Goal: Obtain resource: Obtain resource

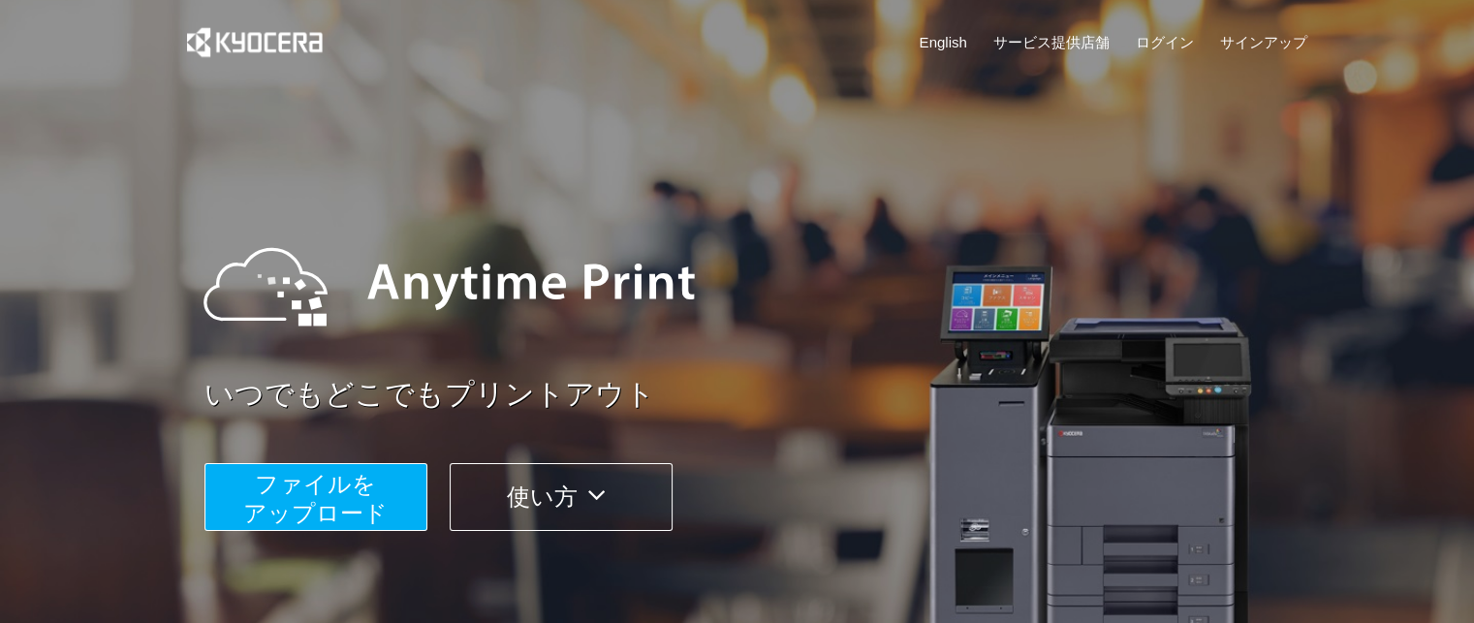
click at [335, 507] on span "ファイルを ​​アップロード" at bounding box center [315, 498] width 144 height 55
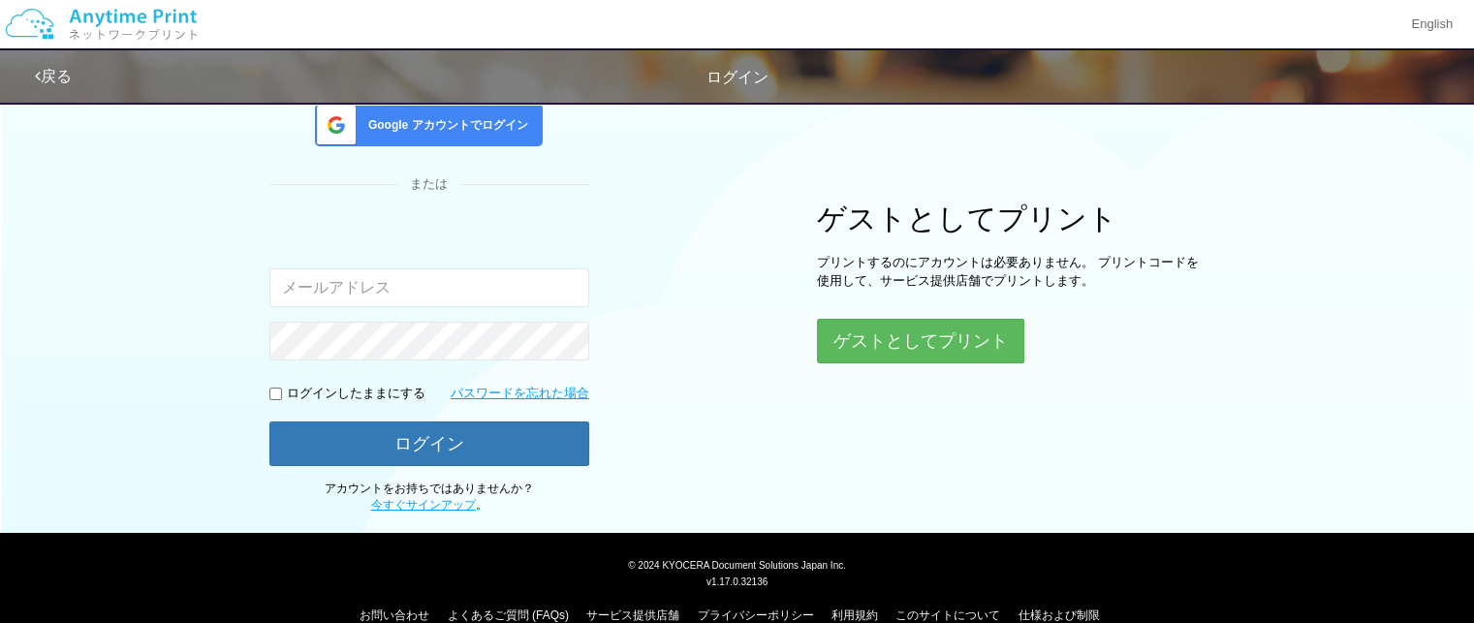
scroll to position [215, 0]
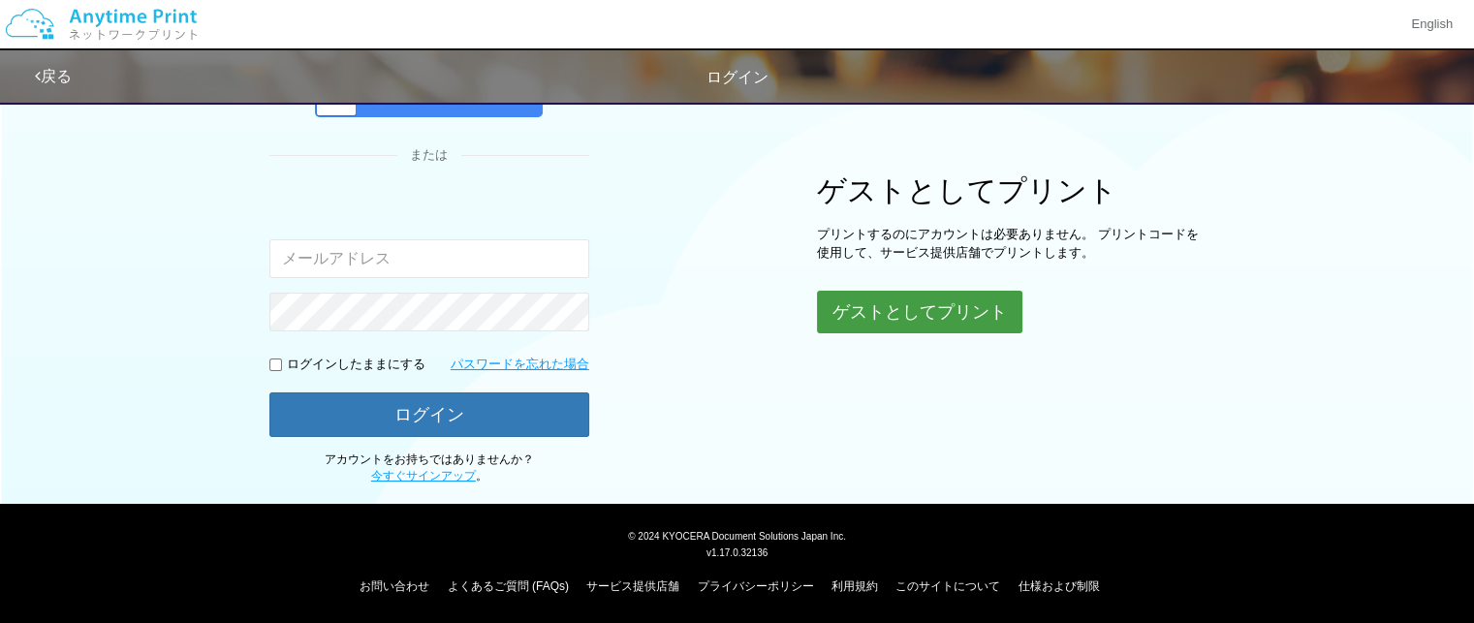
click at [952, 307] on button "ゲストとしてプリント" at bounding box center [919, 312] width 205 height 43
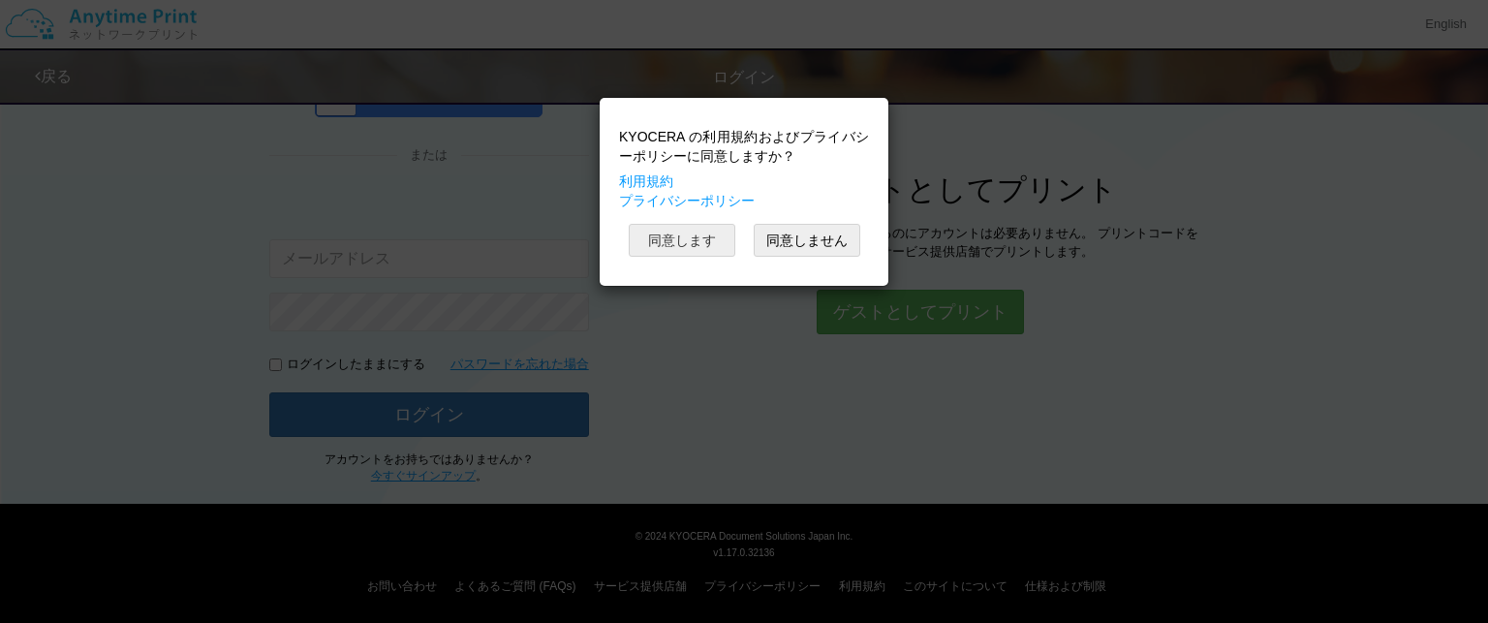
click at [693, 235] on button "同意します" at bounding box center [682, 240] width 107 height 33
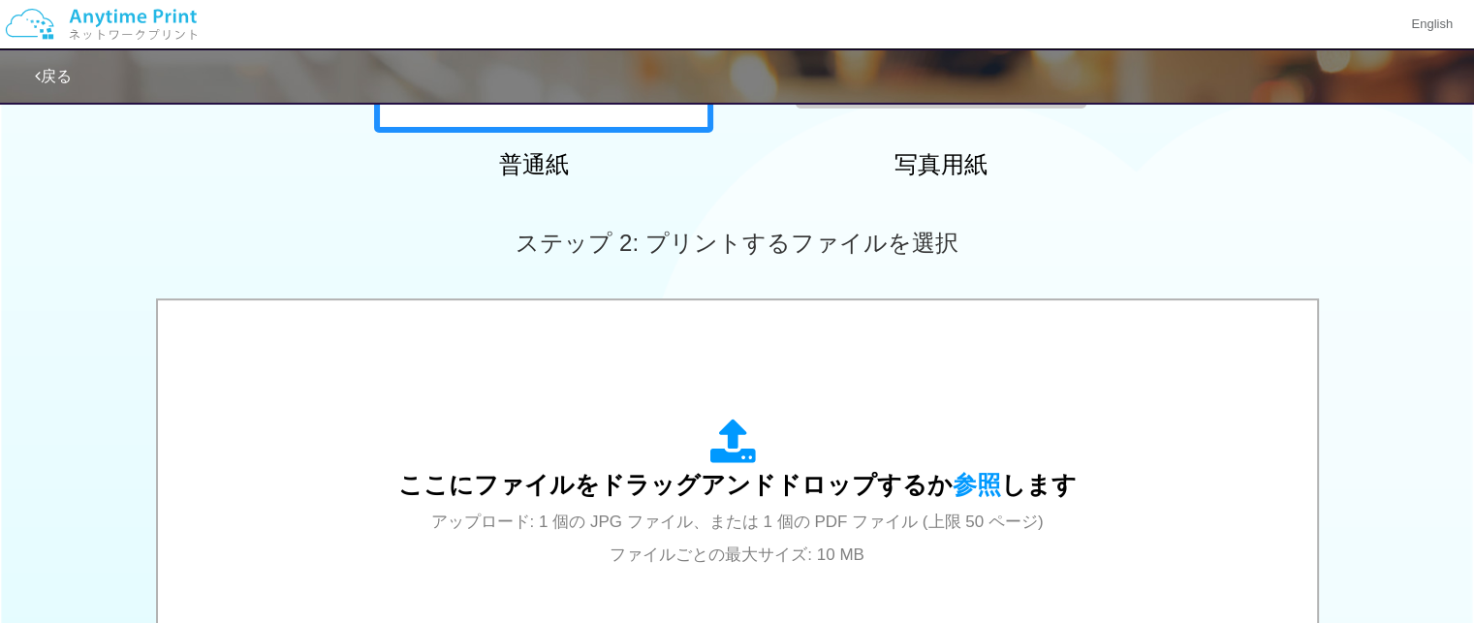
scroll to position [438, 0]
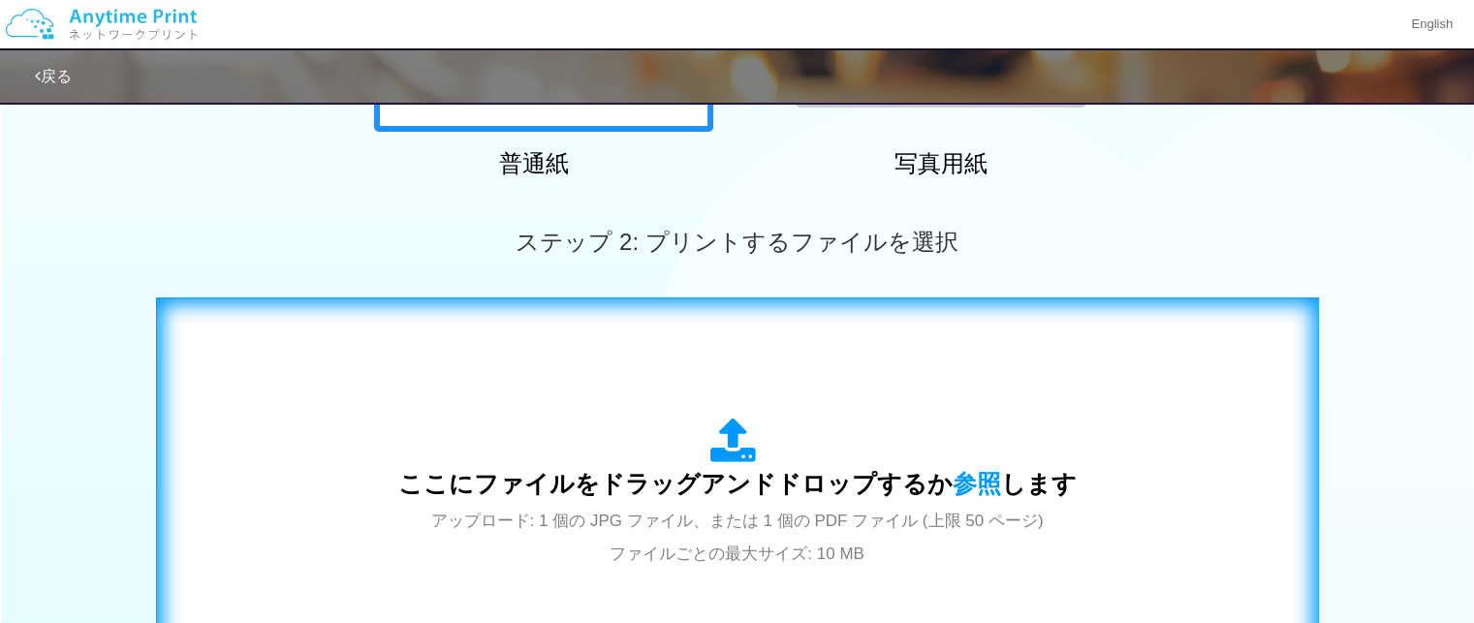
click at [729, 430] on icon at bounding box center [737, 442] width 54 height 48
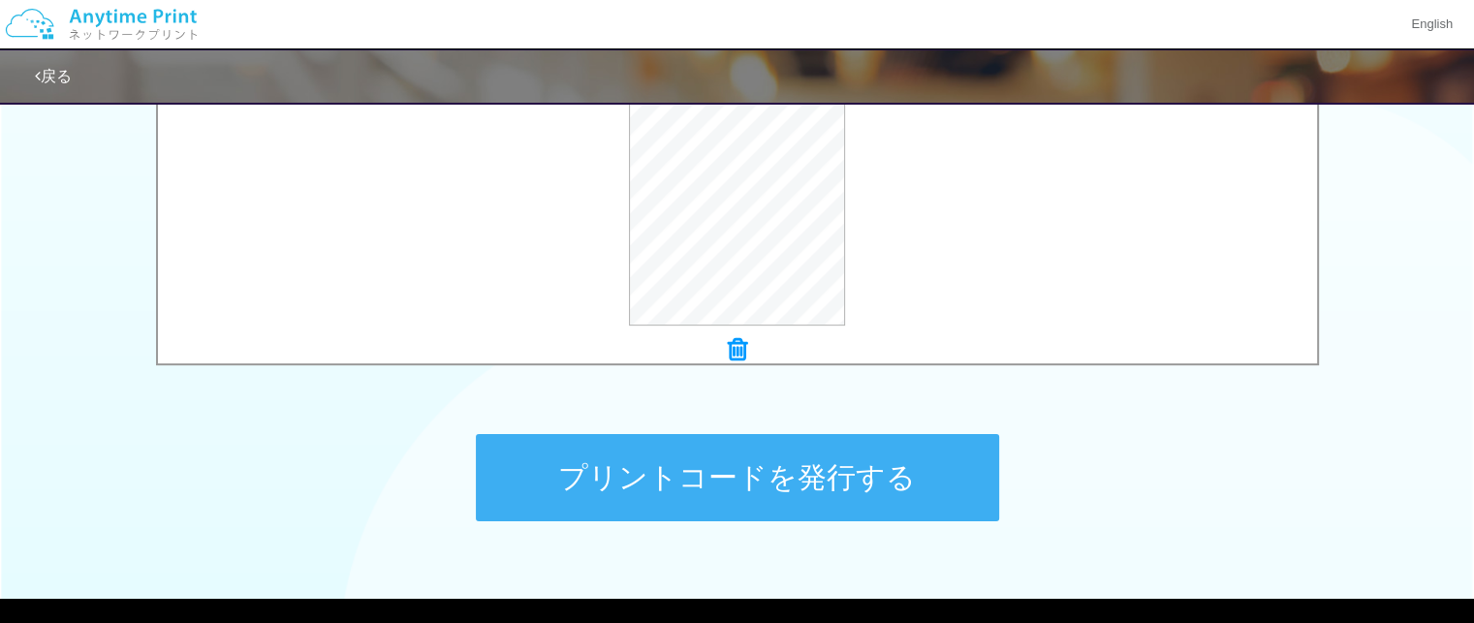
scroll to position [759, 0]
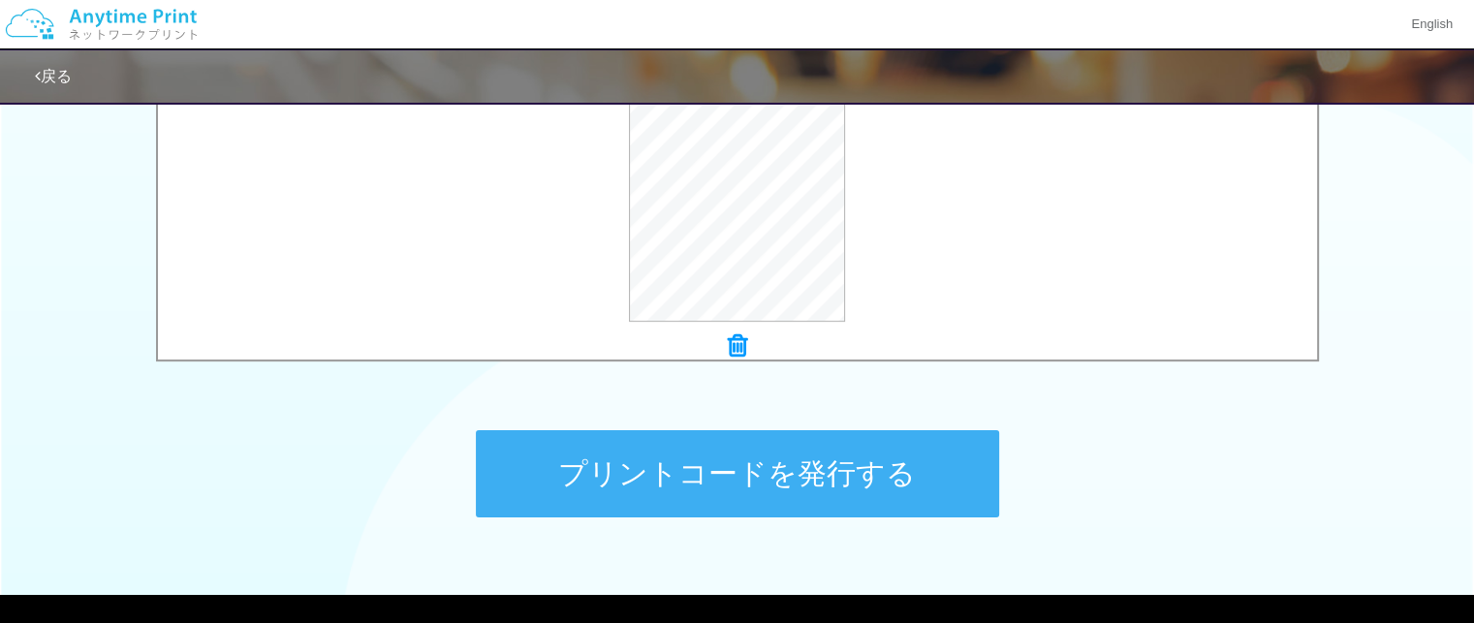
click at [696, 474] on button "プリントコードを発行する" at bounding box center [737, 473] width 523 height 87
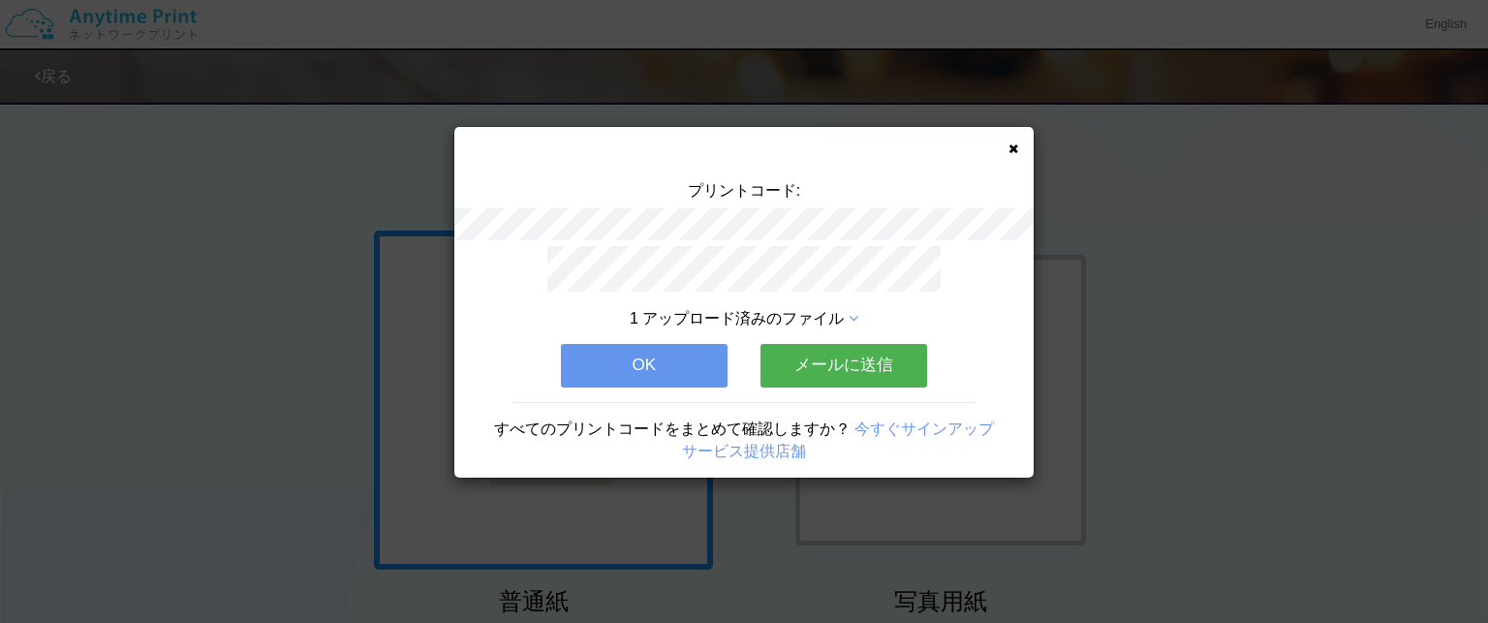
click at [806, 372] on button "メールに送信" at bounding box center [844, 365] width 167 height 43
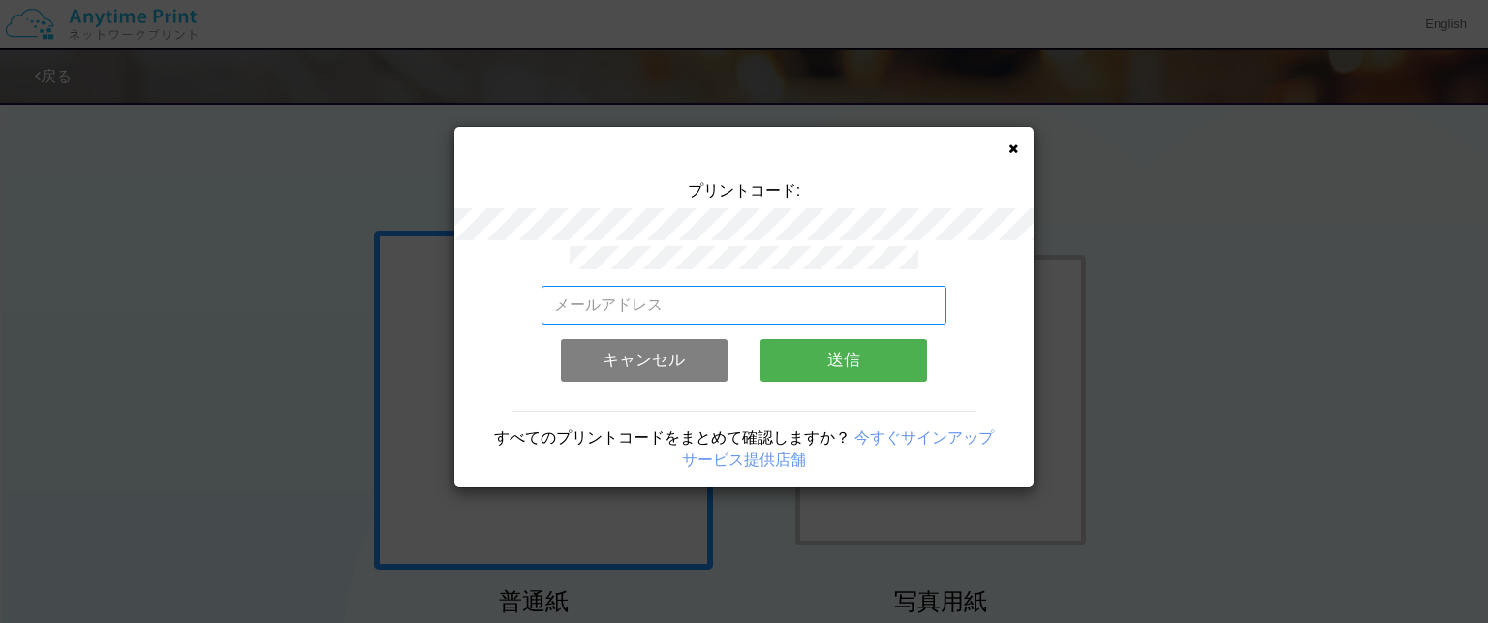
click at [688, 304] on input "email" at bounding box center [745, 305] width 406 height 39
type input "[EMAIL_ADDRESS][DOMAIN_NAME]"
click at [794, 349] on button "送信" at bounding box center [844, 360] width 167 height 43
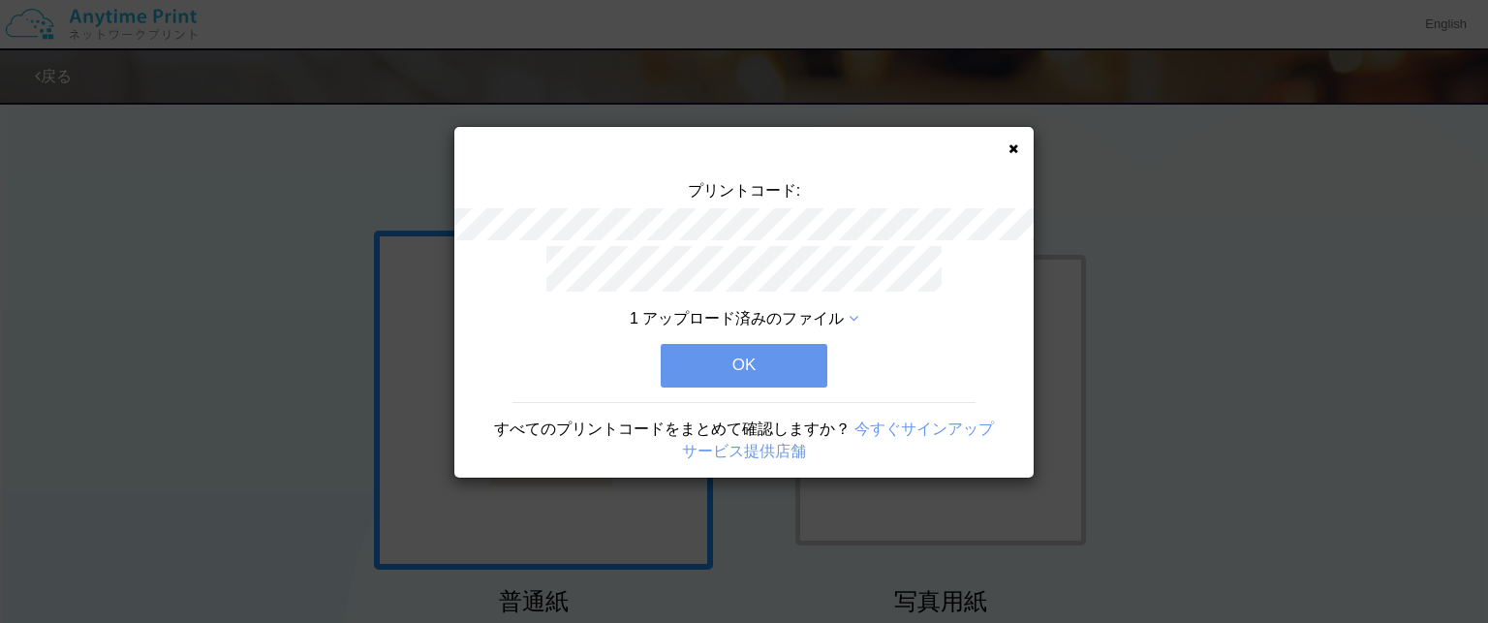
click at [794, 356] on button "OK" at bounding box center [744, 365] width 167 height 43
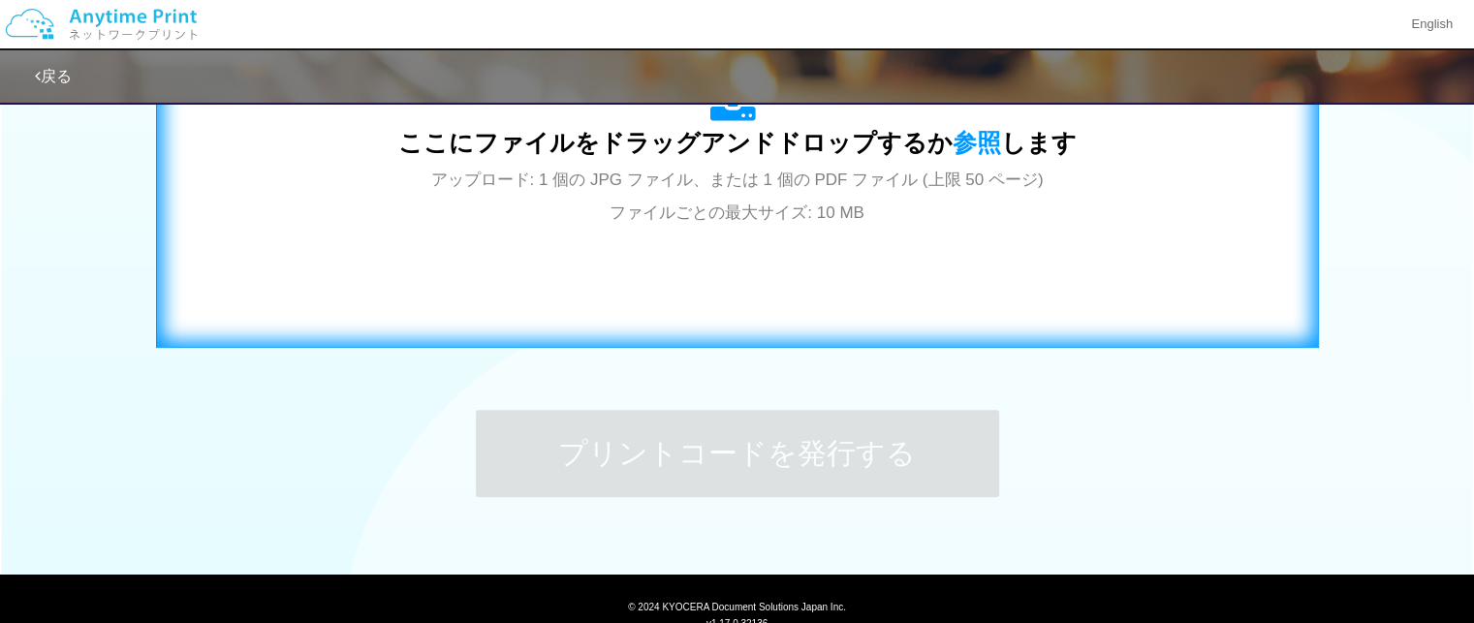
scroll to position [604, 0]
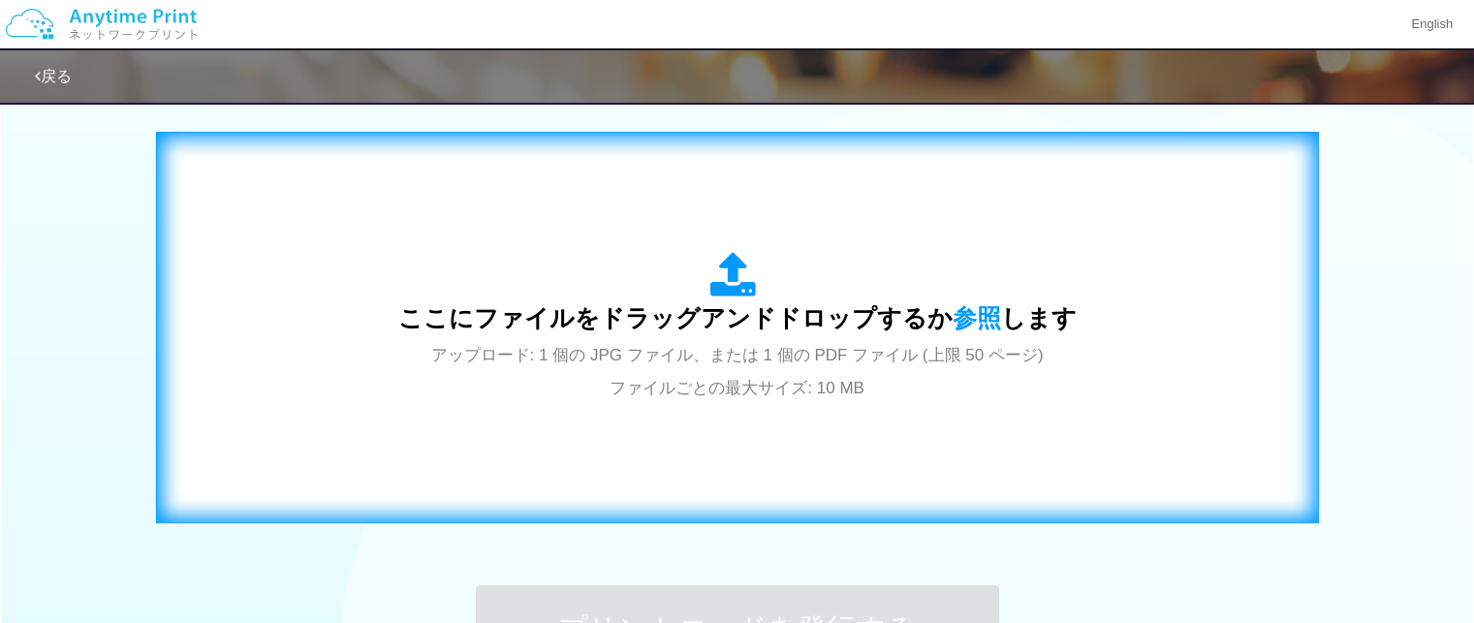
click at [726, 274] on icon at bounding box center [737, 276] width 54 height 48
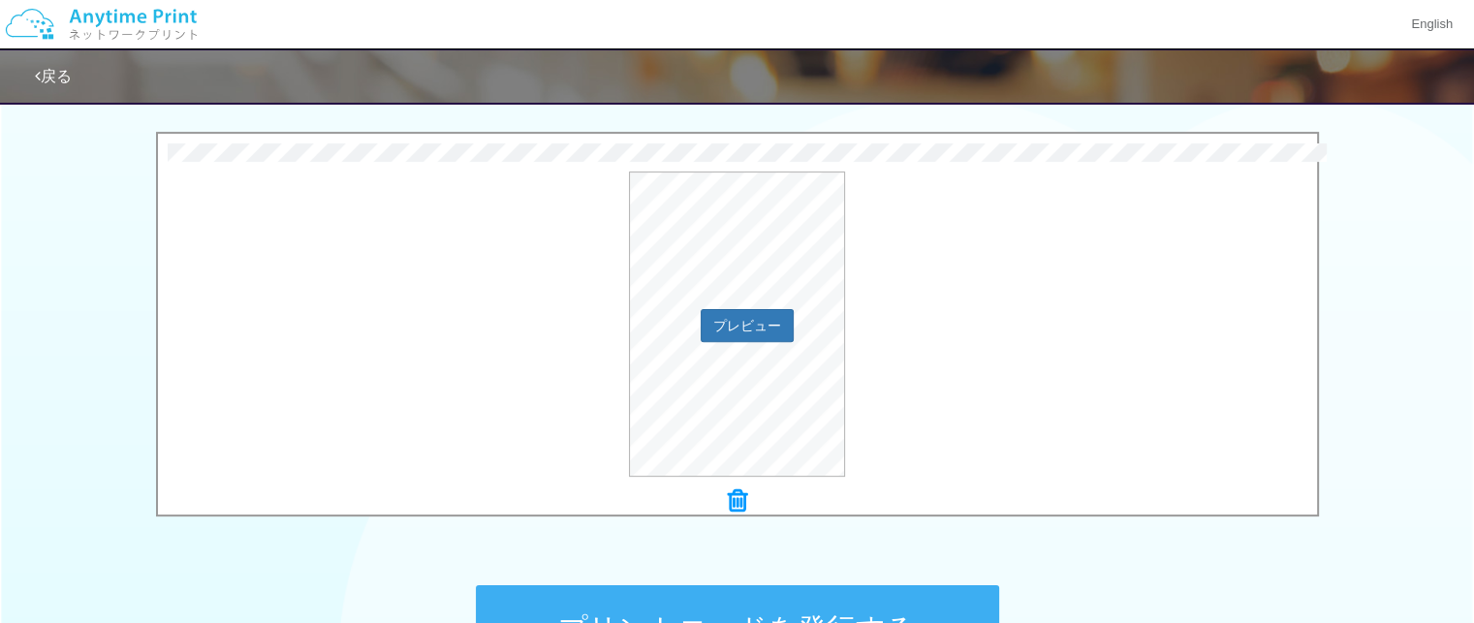
scroll to position [850, 0]
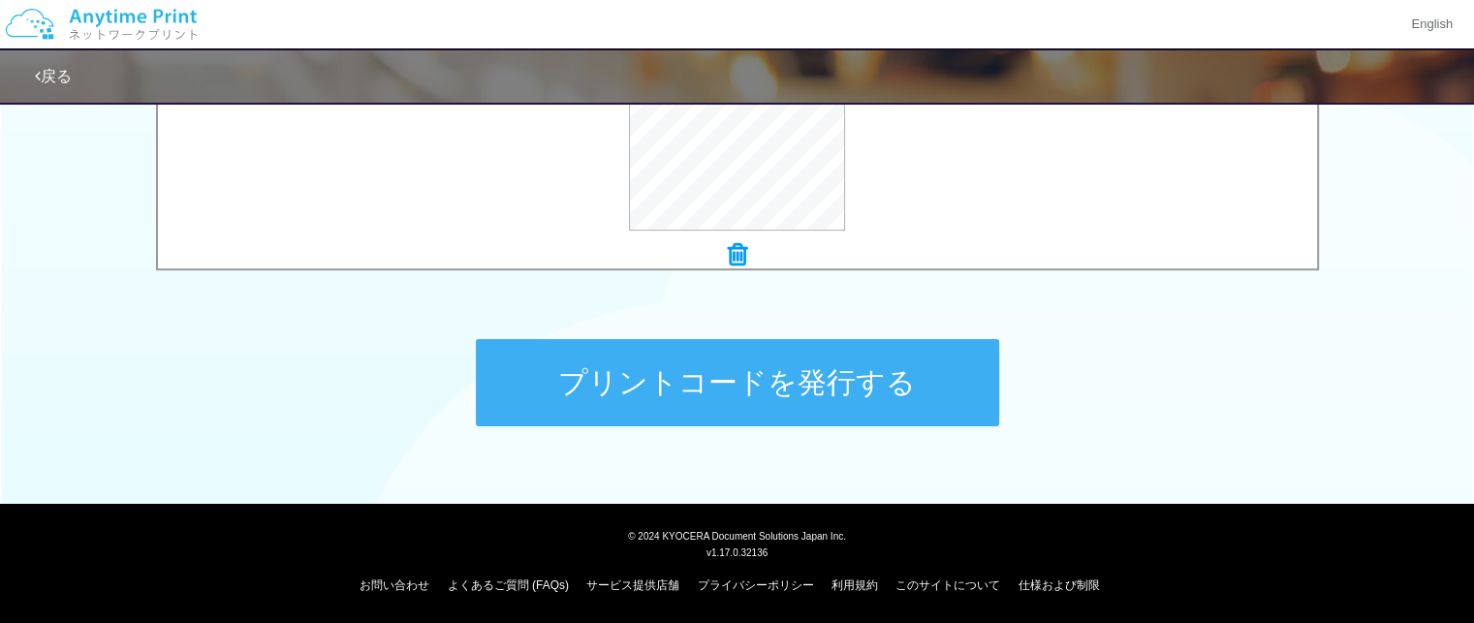
click at [785, 390] on button "プリントコードを発行する" at bounding box center [737, 382] width 523 height 87
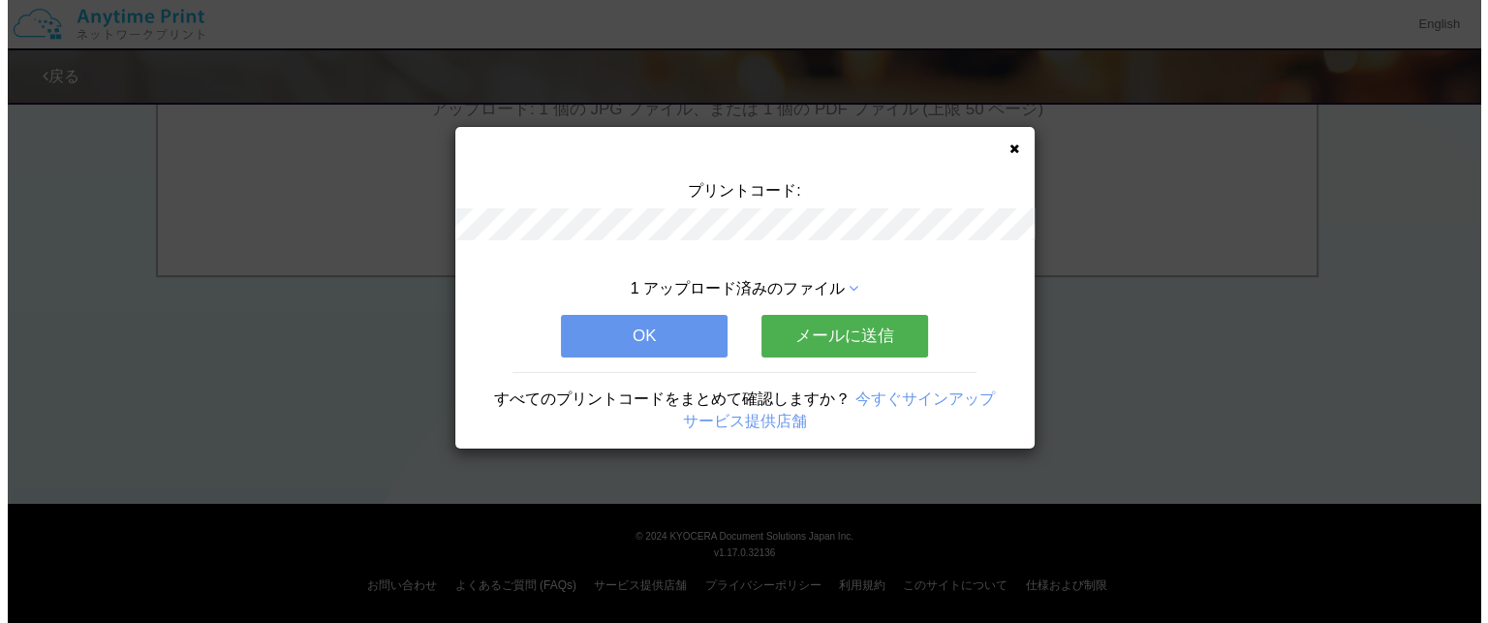
scroll to position [0, 0]
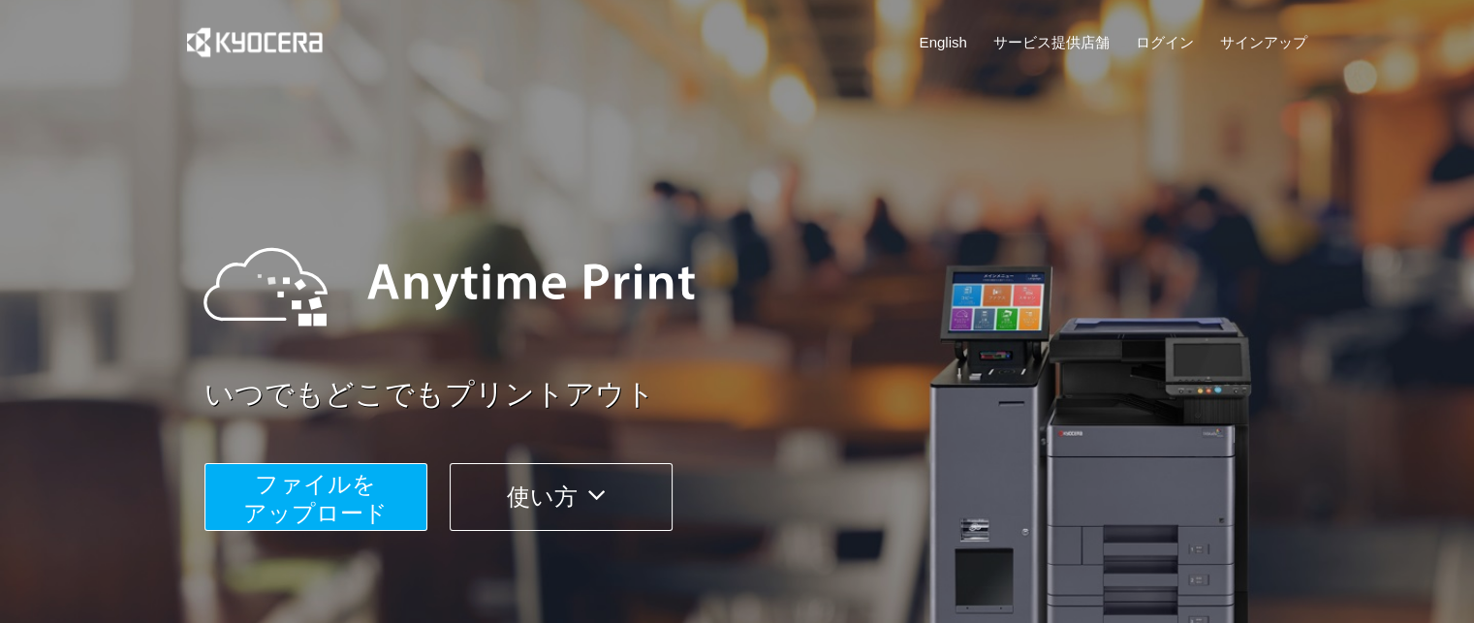
click at [482, 524] on button "使い方" at bounding box center [561, 497] width 223 height 68
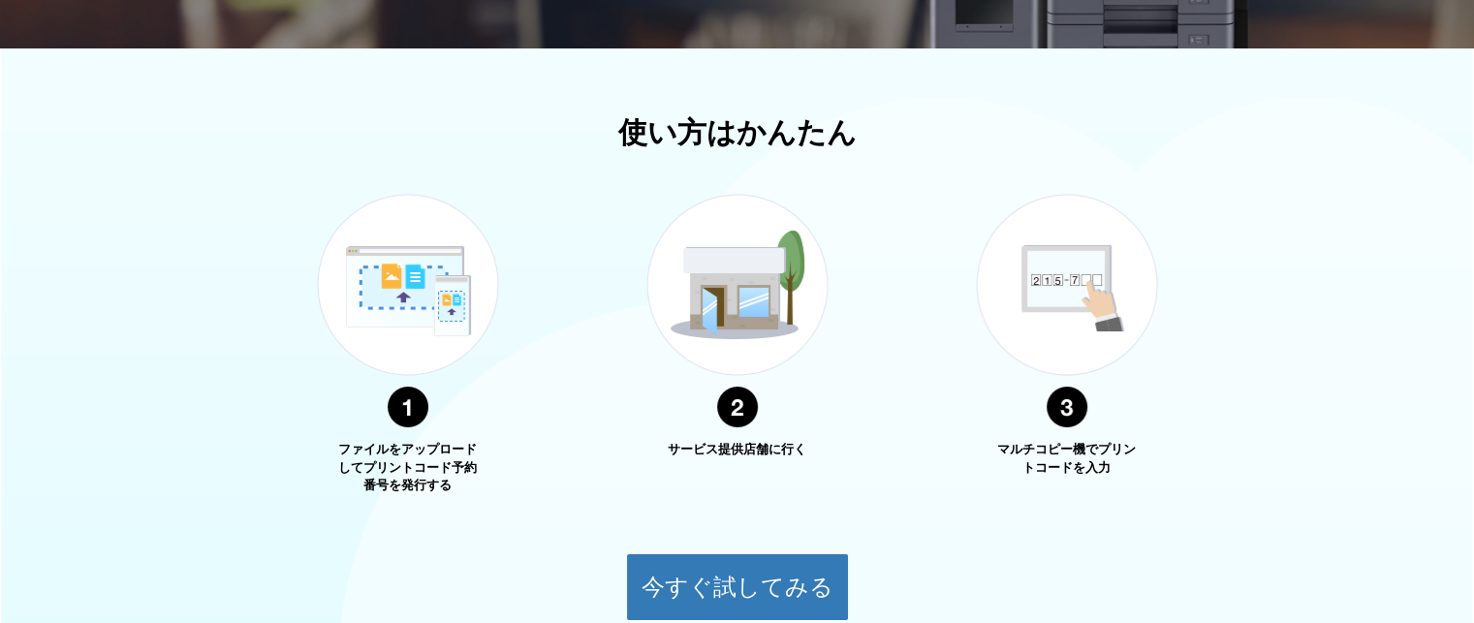
scroll to position [698, 0]
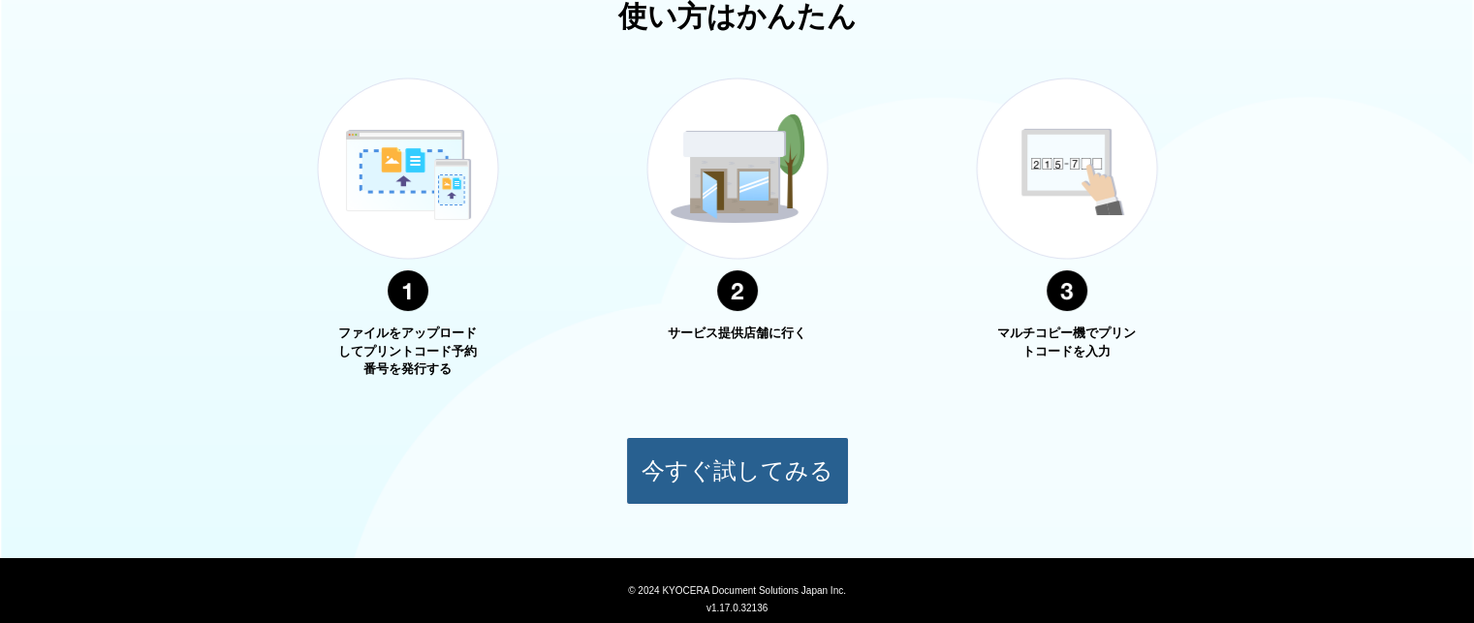
click at [739, 480] on button "今すぐ試してみる" at bounding box center [737, 471] width 223 height 68
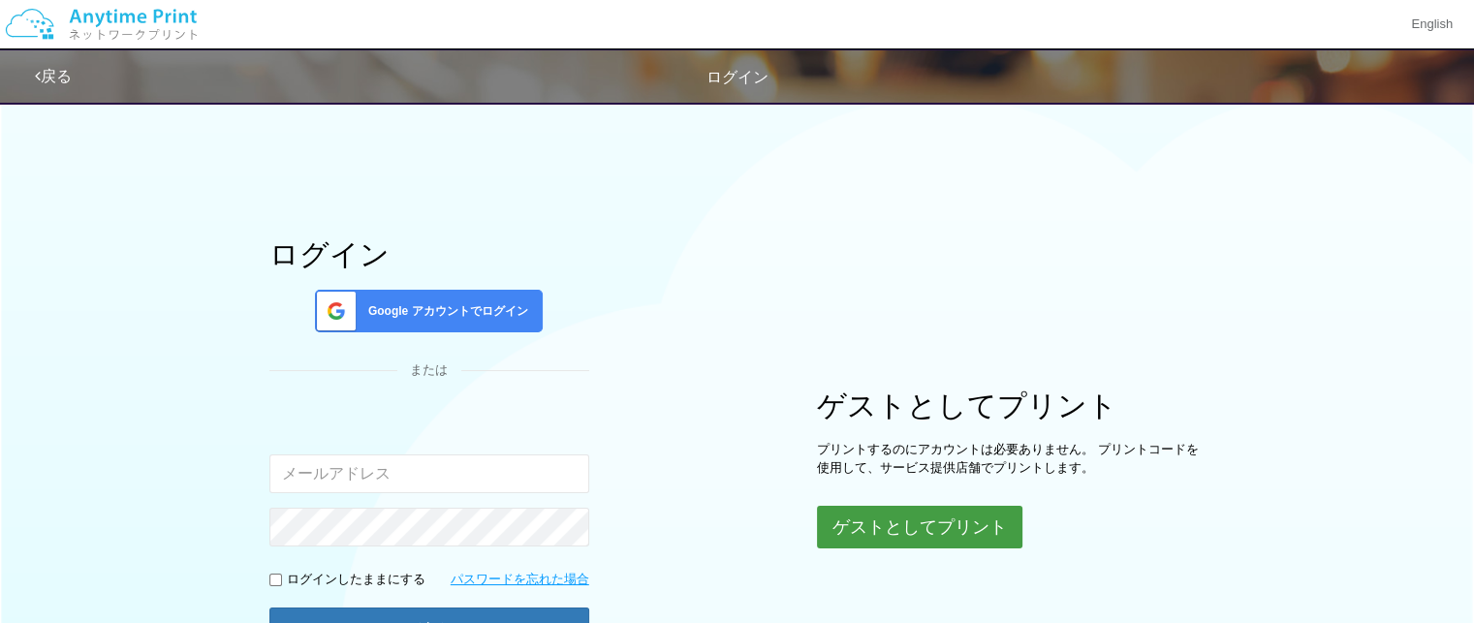
click at [894, 527] on button "ゲストとしてプリント" at bounding box center [919, 527] width 205 height 43
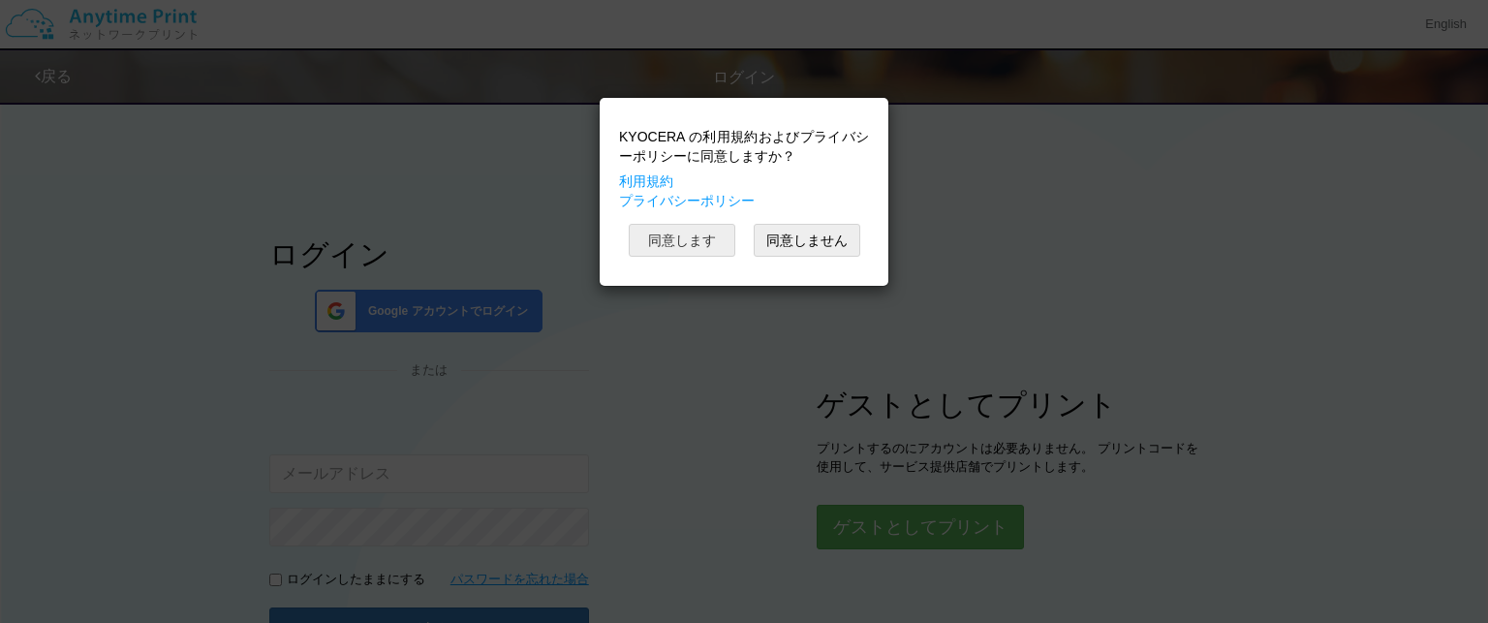
click at [695, 231] on button "同意します" at bounding box center [682, 240] width 107 height 33
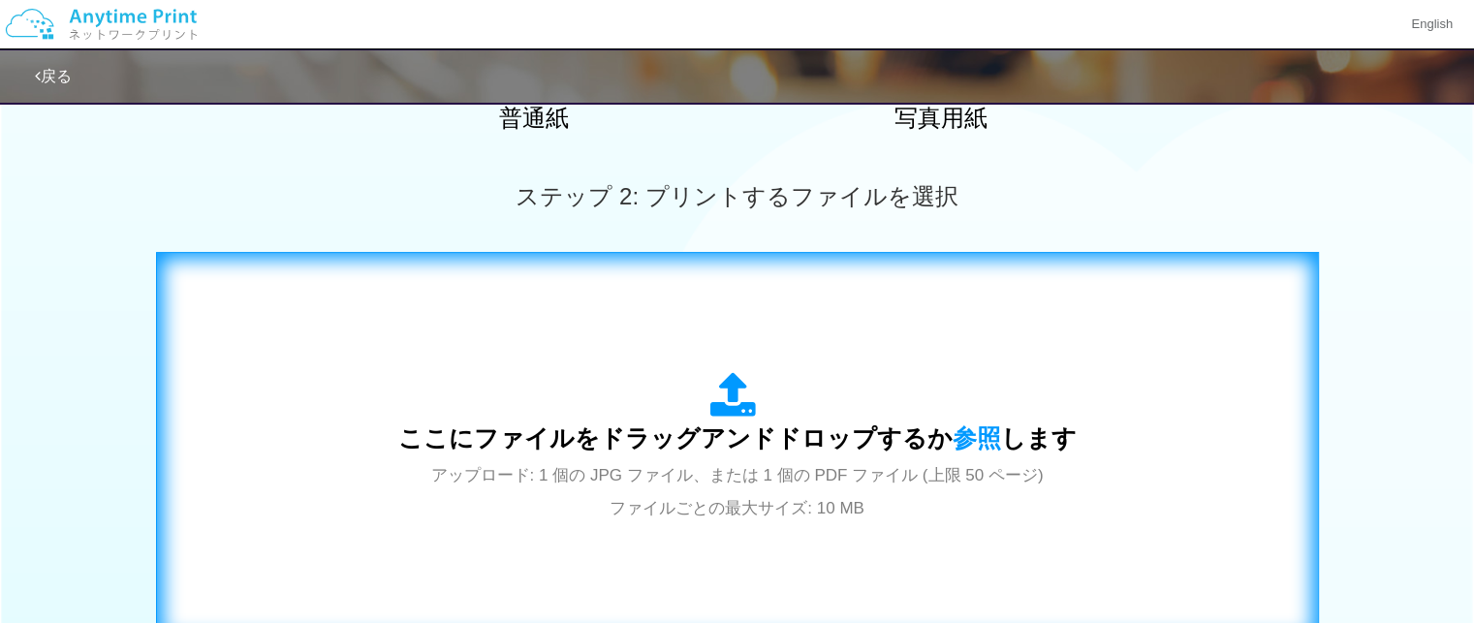
scroll to position [484, 0]
click at [730, 398] on icon at bounding box center [737, 395] width 54 height 48
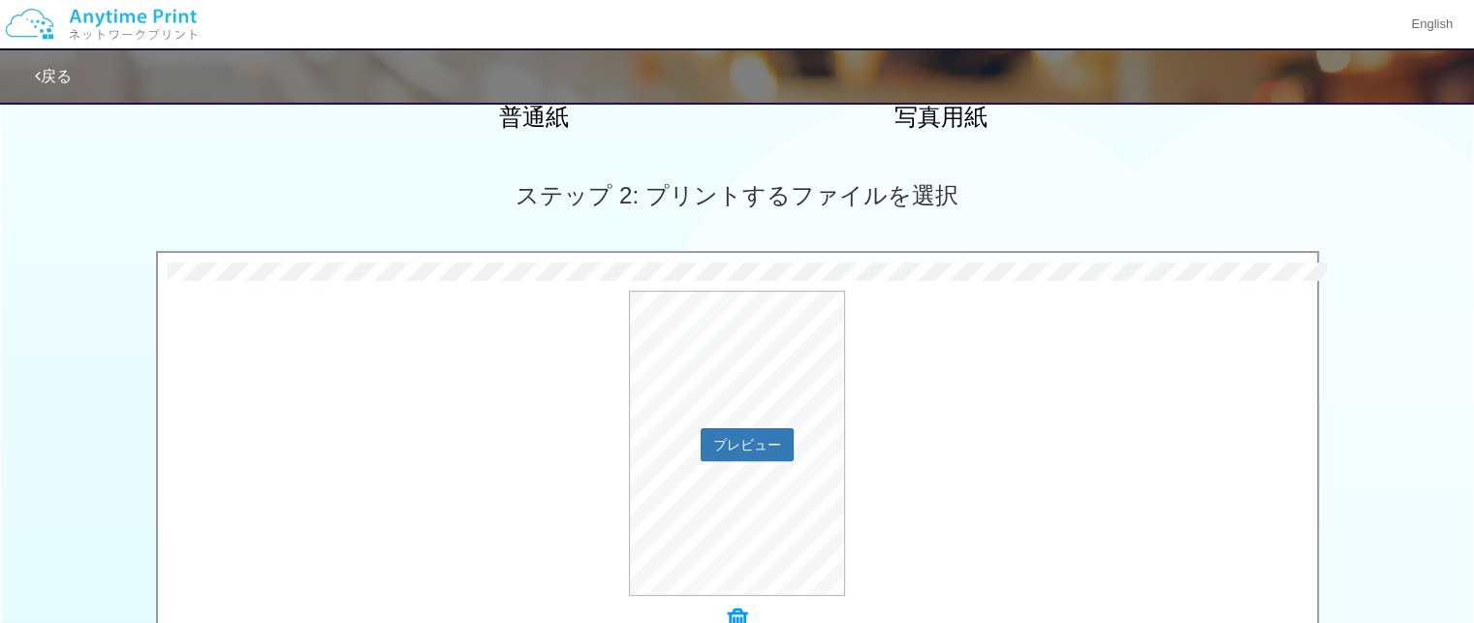
scroll to position [850, 0]
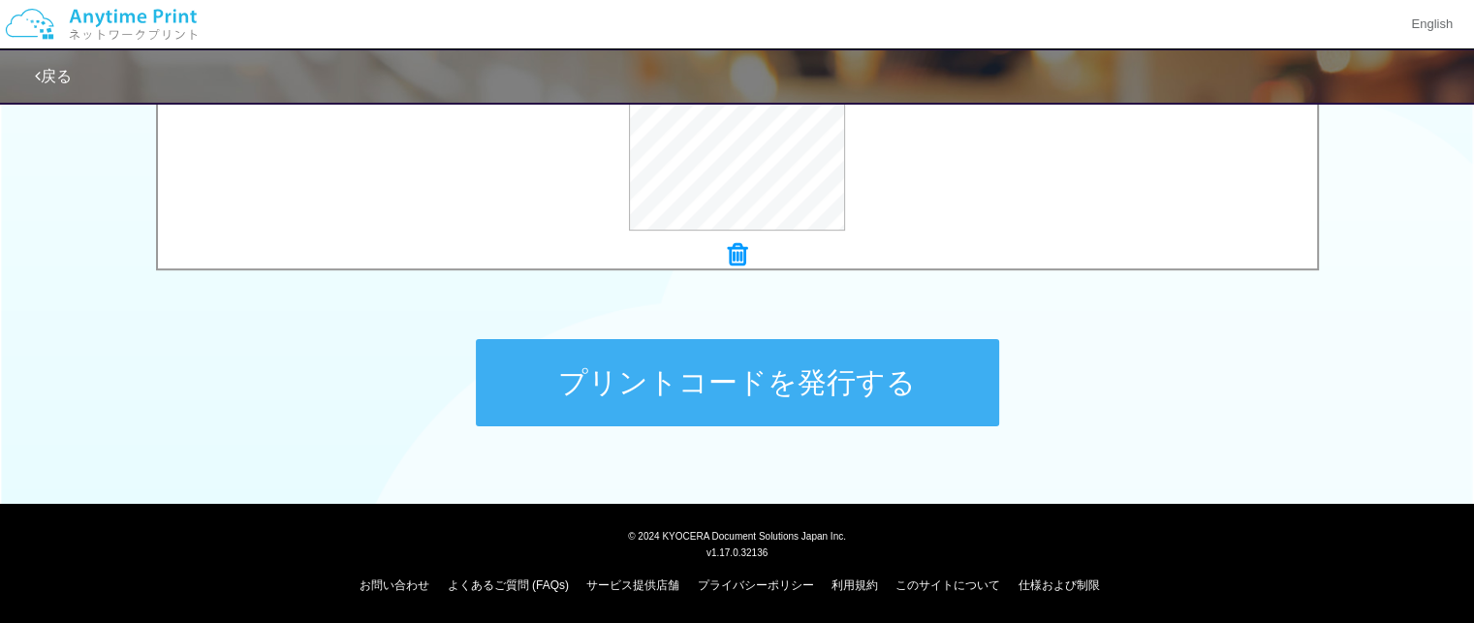
click at [812, 358] on button "プリントコードを発行する" at bounding box center [737, 382] width 523 height 87
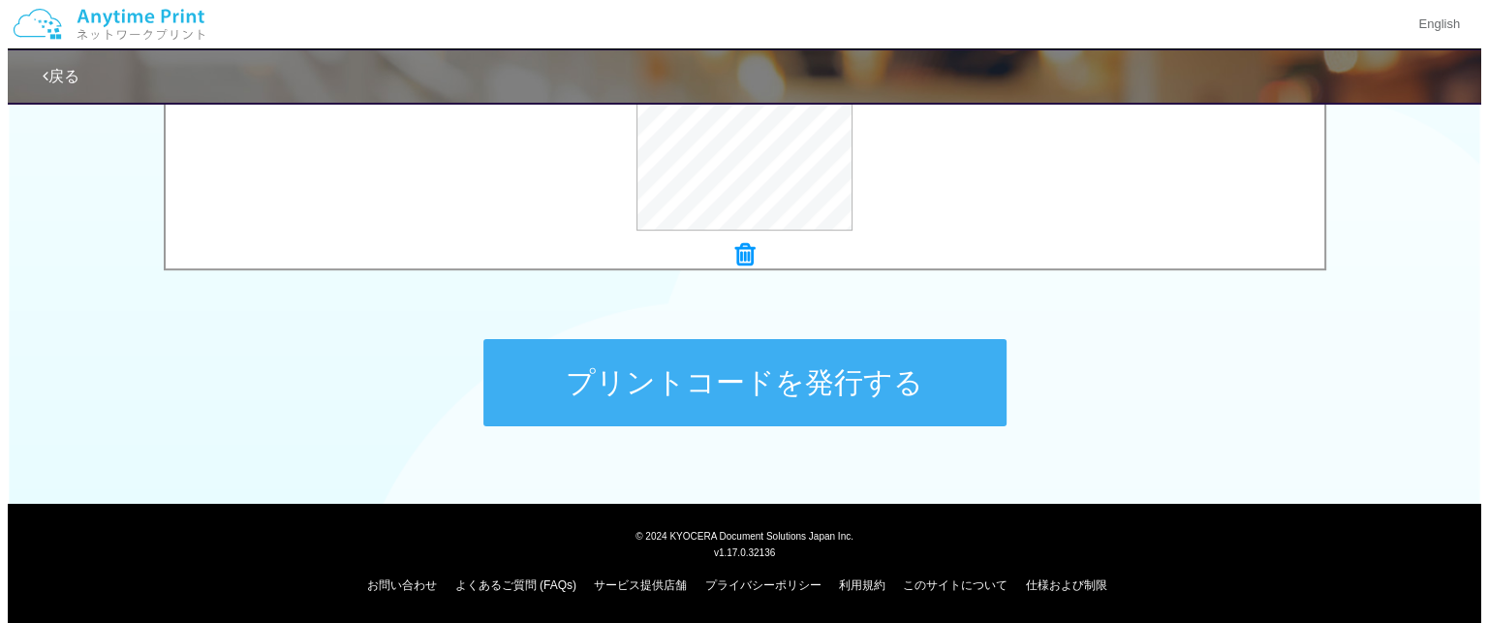
scroll to position [0, 0]
